Goal: Task Accomplishment & Management: Complete application form

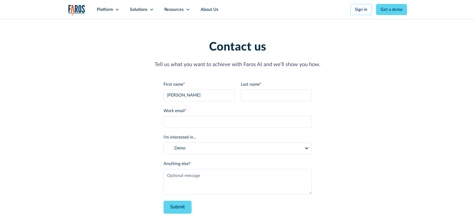
type input "[PERSON_NAME]"
type input "Testing"
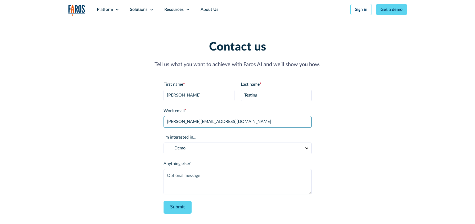
type input "[PERSON_NAME][EMAIL_ADDRESS][DOMAIN_NAME]"
drag, startPoint x: 225, startPoint y: 173, endPoint x: 237, endPoint y: 166, distance: 14.0
click at [225, 173] on textarea "Anything else?" at bounding box center [237, 181] width 148 height 25
click at [206, 150] on select "Demo Partnership Support Other" at bounding box center [237, 149] width 148 height 12
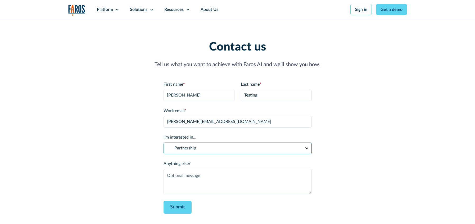
click at [163, 143] on select "Demo Partnership Support Other" at bounding box center [237, 149] width 148 height 12
click at [202, 144] on select "Demo Partnership Support Other" at bounding box center [237, 149] width 148 height 12
select select "Demo"
click at [163, 143] on select "Demo Partnership Support Other" at bounding box center [237, 149] width 148 height 12
click at [230, 175] on textarea "Anything else?" at bounding box center [237, 181] width 148 height 25
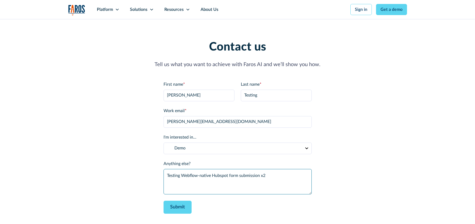
type textarea "Testing Webflow-native Hubspot form submission x2"
click at [390, 164] on div "Contact us Tell us what you want to achieve with Faros AI and we’ll show you ho…" at bounding box center [237, 127] width 339 height 174
drag, startPoint x: 124, startPoint y: 191, endPoint x: 120, endPoint y: 185, distance: 7.0
click at [124, 191] on div "Contact us Tell us what you want to achieve with Faros AI and we’ll show you ho…" at bounding box center [237, 127] width 339 height 174
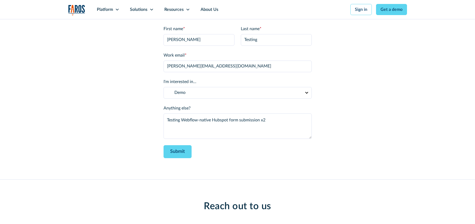
click at [242, 171] on div "Contact us Tell us what you want to achieve with Faros AI and we’ll show you ho…" at bounding box center [237, 71] width 339 height 216
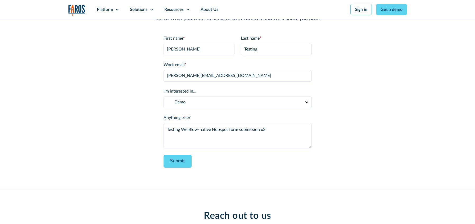
scroll to position [24, 0]
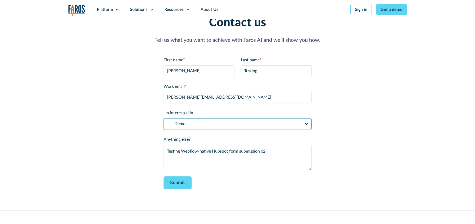
click at [299, 126] on select "Demo Partnership Support Other" at bounding box center [237, 124] width 148 height 12
click at [274, 127] on select "Demo Partnership Support Other" at bounding box center [237, 124] width 148 height 12
click at [287, 98] on input "[PERSON_NAME][EMAIL_ADDRESS][DOMAIN_NAME]" at bounding box center [237, 98] width 148 height 12
click at [357, 143] on div "Contact us Tell us what you want to achieve with Faros AI and we’ll show you ho…" at bounding box center [237, 103] width 339 height 174
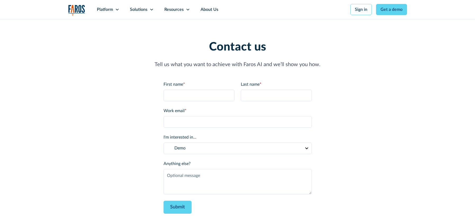
click at [178, 89] on div "First name *" at bounding box center [198, 91] width 71 height 20
click at [191, 97] on input "First name *" at bounding box center [198, 96] width 71 height 12
type input "[PERSON_NAME]"
type input "Test"
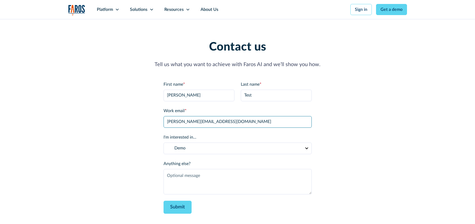
type input "[PERSON_NAME][EMAIL_ADDRESS][DOMAIN_NAME]"
click at [185, 184] on textarea "Anything else?" at bounding box center [237, 181] width 148 height 25
click at [137, 192] on div "Contact us Tell us what you want to achieve with Faros AI and we’ll show you ho…" at bounding box center [237, 127] width 339 height 174
click at [131, 183] on div "Contact us Tell us what you want to achieve with Faros AI and we’ll show you ho…" at bounding box center [237, 127] width 339 height 174
click at [193, 149] on select "Demo Partnership Support Other" at bounding box center [237, 149] width 148 height 12
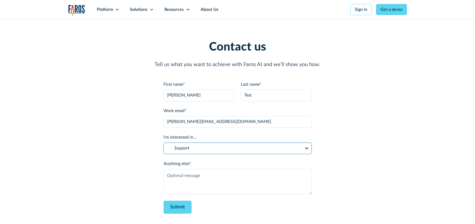
click at [163, 143] on select "Demo Partnership Support Other" at bounding box center [237, 149] width 148 height 12
click at [202, 152] on select "Demo Partnership Support Other" at bounding box center [237, 149] width 148 height 12
click at [163, 143] on select "Demo Partnership Support Other" at bounding box center [237, 149] width 148 height 12
click at [221, 145] on select "Demo Partnership Support Other" at bounding box center [237, 149] width 148 height 12
click at [163, 143] on select "Demo Partnership Support Other" at bounding box center [237, 149] width 148 height 12
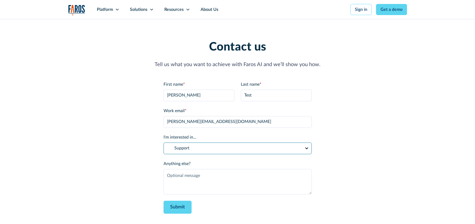
click at [225, 151] on select "Demo Partnership Support Other" at bounding box center [237, 149] width 148 height 12
click at [163, 143] on select "Demo Partnership Support Other" at bounding box center [237, 149] width 148 height 12
click at [273, 170] on textarea "Anything else?" at bounding box center [237, 181] width 148 height 25
click at [194, 144] on select "Demo Partnership Support Other" at bounding box center [237, 149] width 148 height 12
select select "Support"
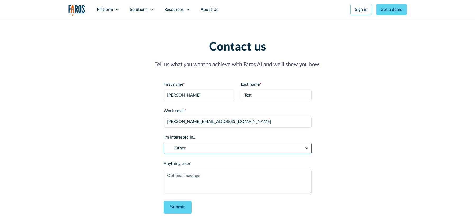
click at [163, 143] on select "Demo Partnership Support Other" at bounding box center [237, 149] width 148 height 12
drag, startPoint x: 187, startPoint y: 186, endPoint x: 200, endPoint y: 197, distance: 16.7
click at [187, 186] on textarea "Anything else?" at bounding box center [237, 181] width 148 height 25
click at [136, 186] on div "Contact us Tell us what you want to achieve with Faros AI and we’ll show you ho…" at bounding box center [237, 127] width 339 height 174
click at [146, 197] on div "Contact us Tell us what you want to achieve with Faros AI and we’ll show you ho…" at bounding box center [237, 127] width 339 height 174
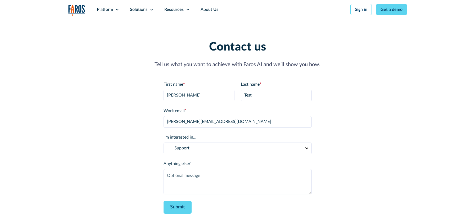
scroll to position [6, 0]
